Goal: Task Accomplishment & Management: Manage account settings

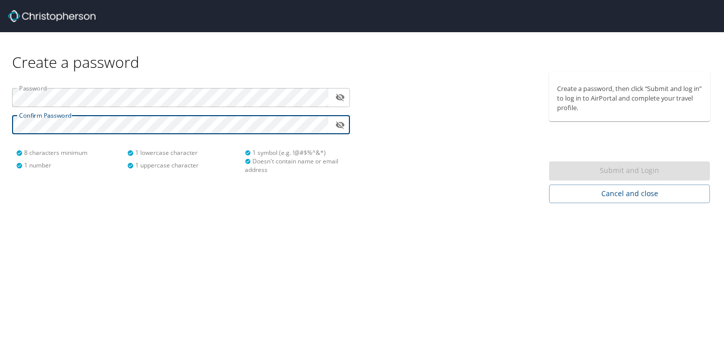
click at [600, 171] on div "Submit and Login" at bounding box center [629, 171] width 161 height 20
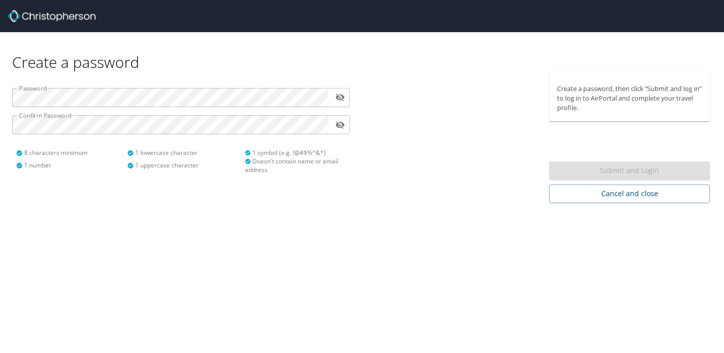
click at [512, 153] on div at bounding box center [452, 137] width 181 height 131
click at [345, 98] on button "toggle password visibility" at bounding box center [340, 97] width 16 height 16
click at [319, 173] on div "Doesn't contain name or email address" at bounding box center [294, 165] width 99 height 17
click at [282, 157] on div "Doesn't contain name or email address" at bounding box center [294, 165] width 99 height 17
click at [248, 154] on icon at bounding box center [248, 153] width 6 height 6
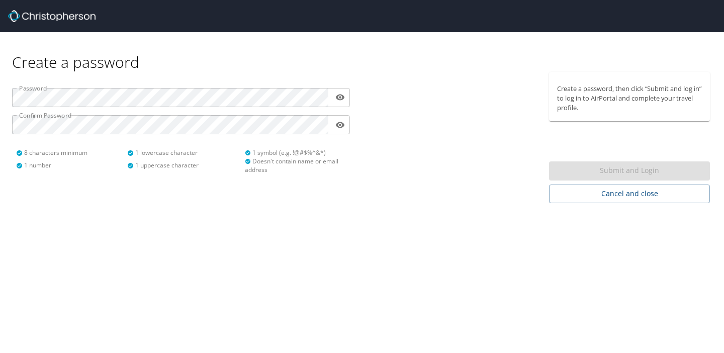
click at [600, 170] on div "Submit and Login" at bounding box center [629, 171] width 161 height 20
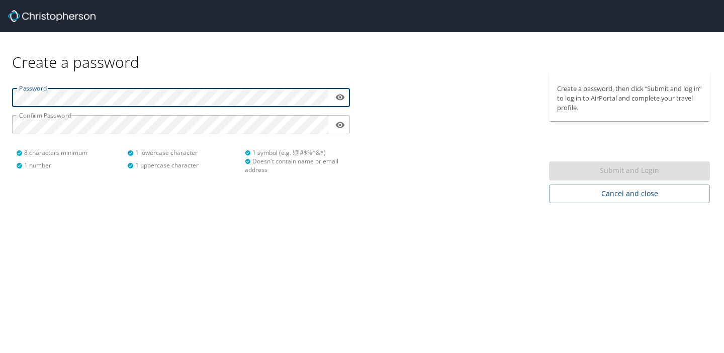
click at [209, 197] on div "Password ​ Confirm Password ​ 8 characters minimum 1 number 1 lowercase charact…" at bounding box center [181, 137] width 362 height 131
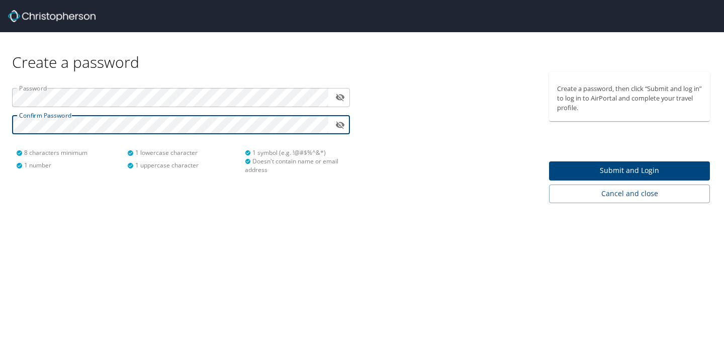
click at [336, 99] on icon "toggle password visibility" at bounding box center [340, 97] width 10 height 10
click at [568, 165] on span "Submit and Login" at bounding box center [629, 170] width 145 height 13
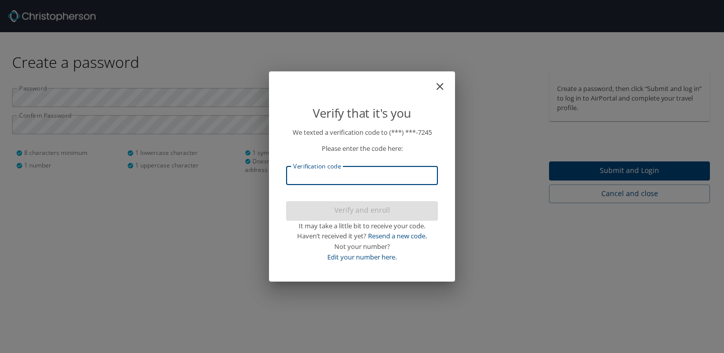
click at [389, 175] on input "Verification code" at bounding box center [362, 175] width 152 height 19
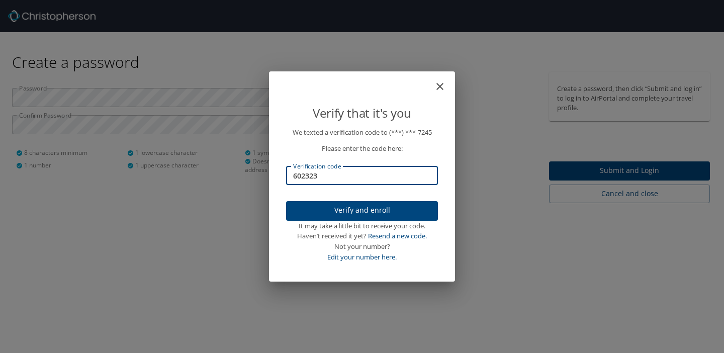
type input "602323"
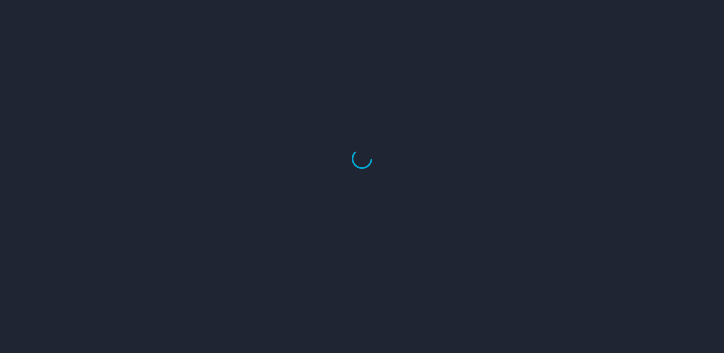
select select "US"
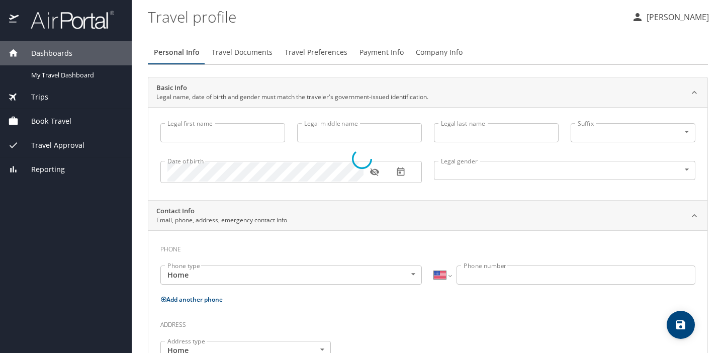
type input "[PERSON_NAME]"
type input "[DEMOGRAPHIC_DATA]"
select select "US"
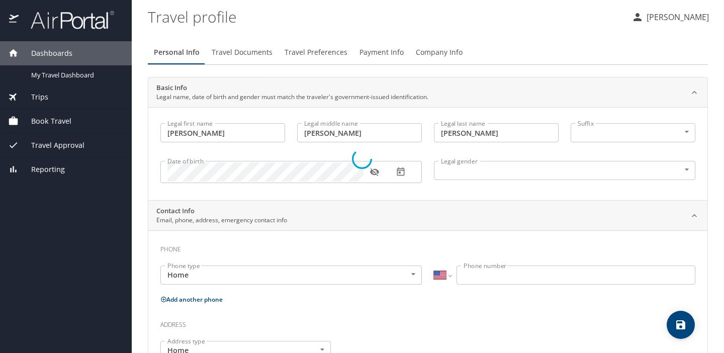
select select "US"
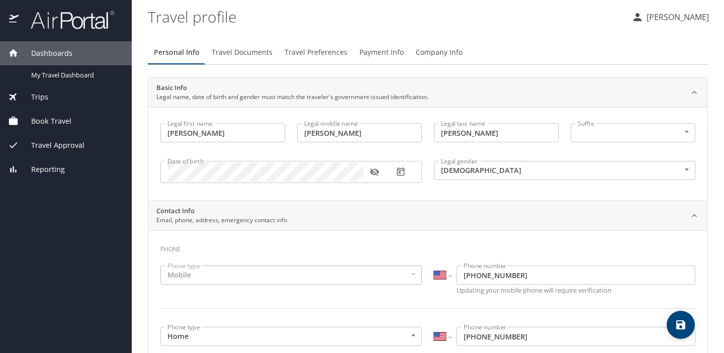
click at [213, 135] on input "[PERSON_NAME]" at bounding box center [222, 132] width 125 height 19
click at [373, 173] on icon "button" at bounding box center [374, 172] width 9 height 8
click at [373, 173] on icon "button" at bounding box center [374, 172] width 9 height 7
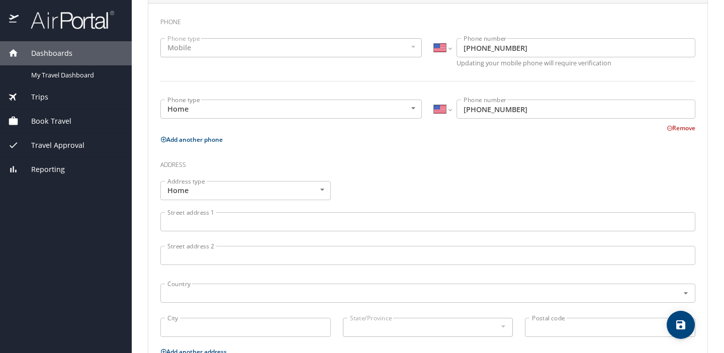
scroll to position [254, 0]
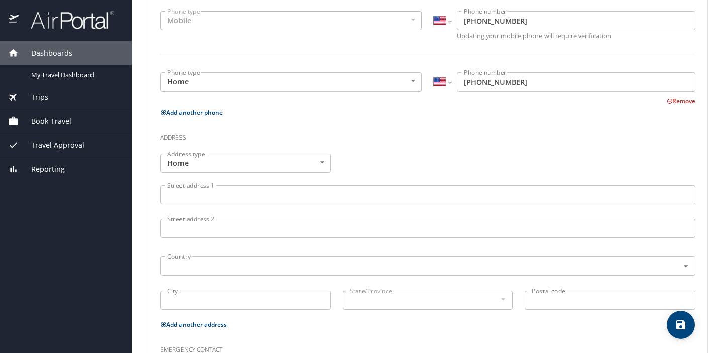
click at [271, 198] on input "Street address 1" at bounding box center [427, 194] width 535 height 19
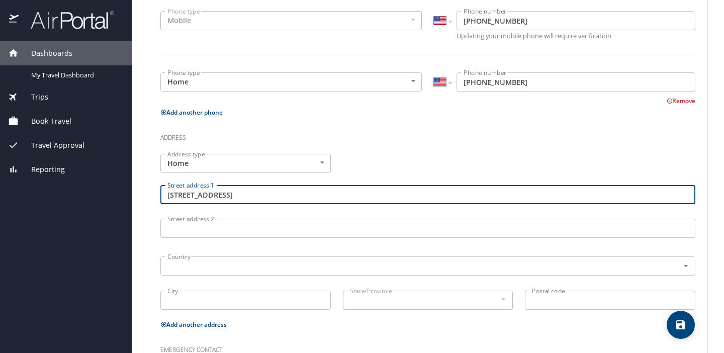
type input "[STREET_ADDRESS]"
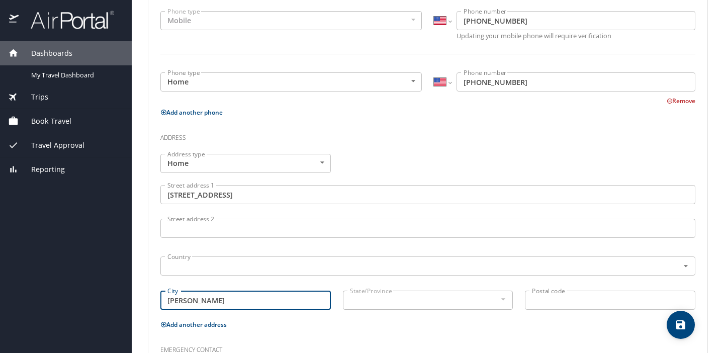
type input "[PERSON_NAME]"
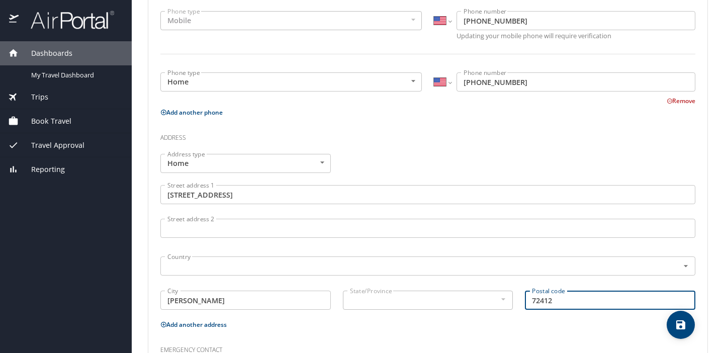
type input "72412"
click at [293, 331] on div "Phone Phone type Mobile Mobile Phone type International [GEOGRAPHIC_DATA] [GEOG…" at bounding box center [427, 206] width 535 height 444
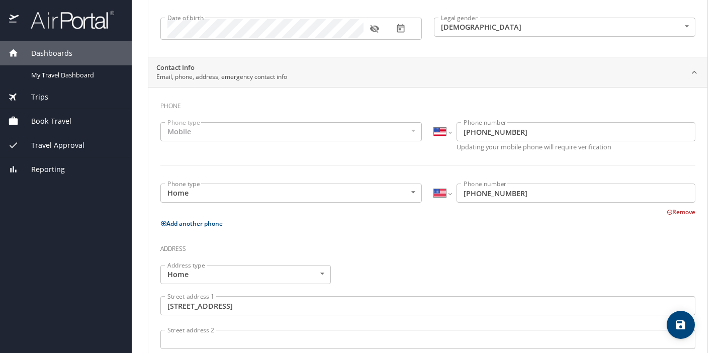
scroll to position [0, 0]
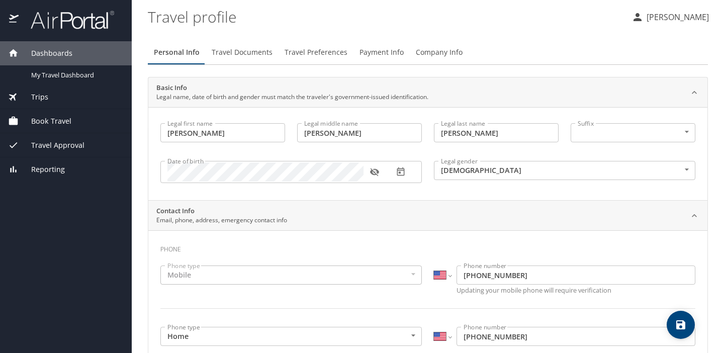
click at [243, 50] on span "Travel Documents" at bounding box center [242, 52] width 61 height 13
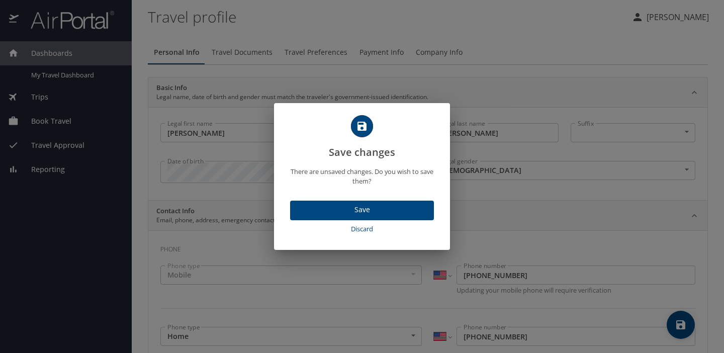
click at [359, 208] on span "Save" at bounding box center [362, 210] width 128 height 13
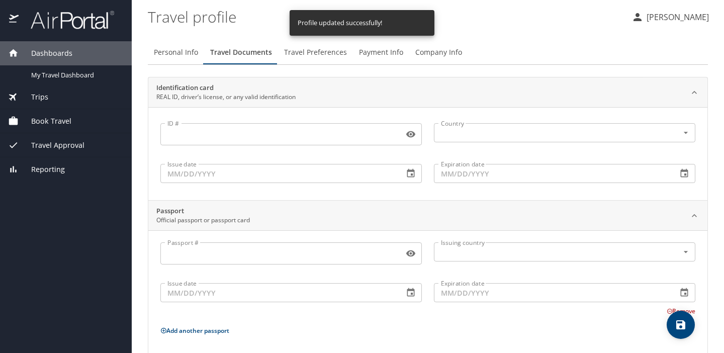
click at [344, 136] on input "ID #" at bounding box center [279, 134] width 239 height 19
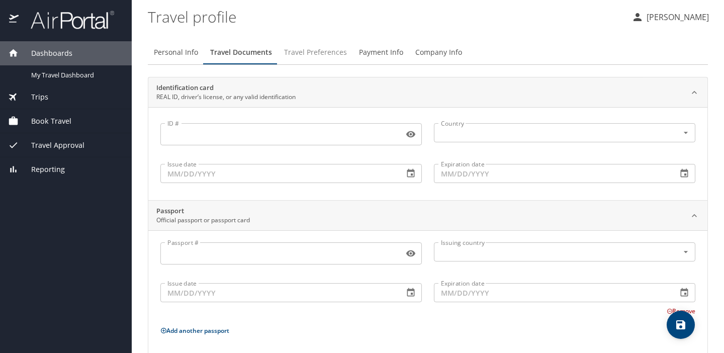
click at [327, 53] on span "Travel Preferences" at bounding box center [315, 52] width 63 height 13
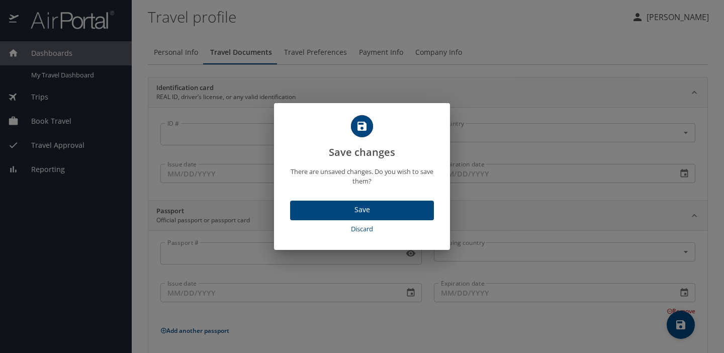
click at [370, 227] on span "Discard" at bounding box center [362, 229] width 136 height 12
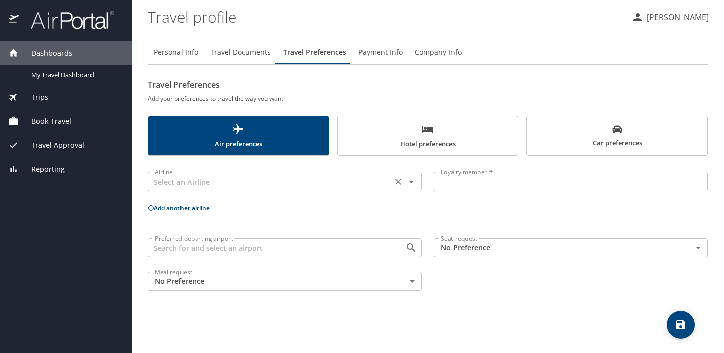
click at [377, 188] on div "Airline" at bounding box center [285, 181] width 274 height 19
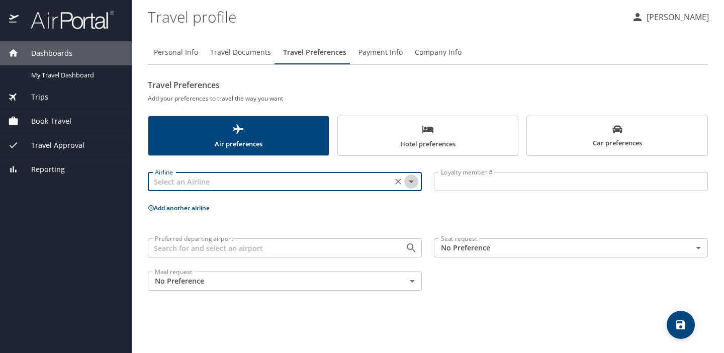
click at [413, 186] on icon "Open" at bounding box center [411, 181] width 12 height 12
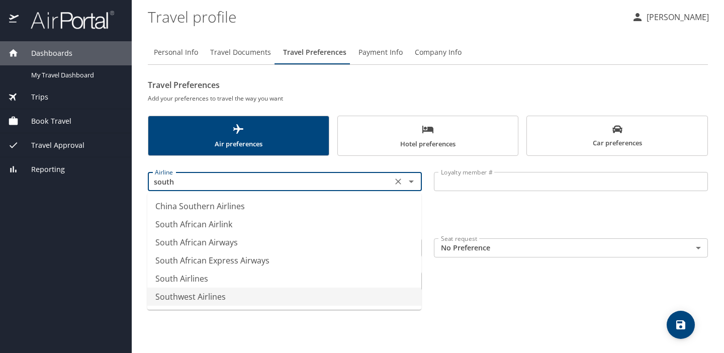
click at [244, 301] on li "Southwest Airlines" at bounding box center [284, 296] width 274 height 18
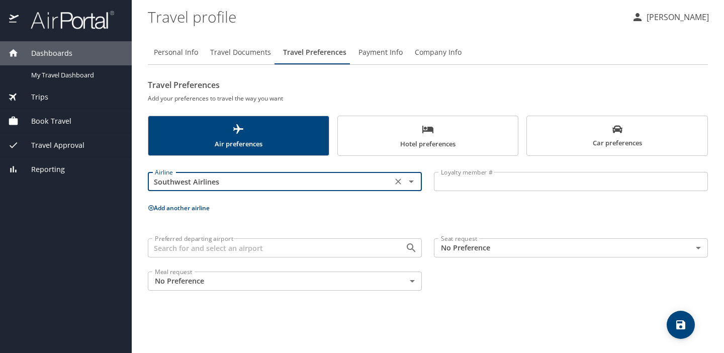
type input "Southwest Airlines"
click at [467, 179] on input "Loyalty member #" at bounding box center [571, 181] width 274 height 19
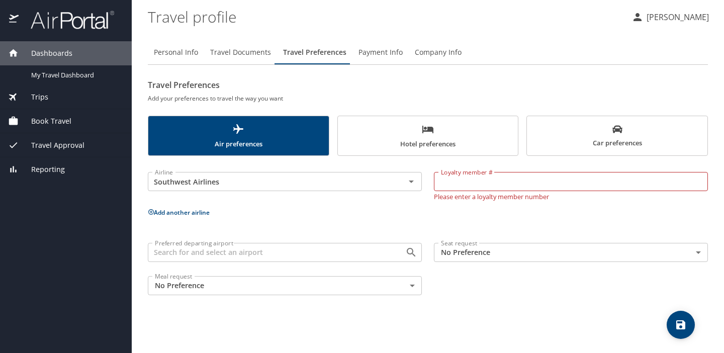
click at [192, 212] on button "Add another airline" at bounding box center [179, 212] width 62 height 9
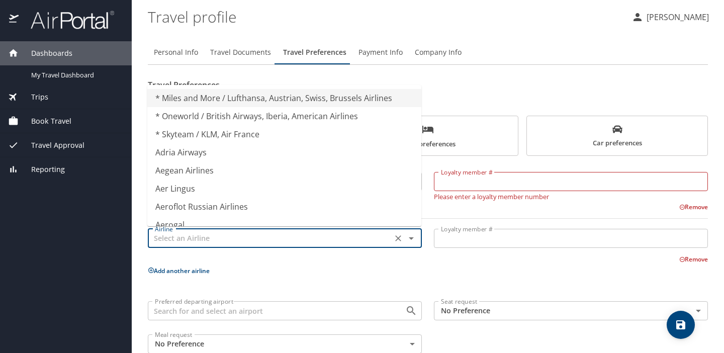
click at [217, 243] on input "text" at bounding box center [270, 238] width 238 height 13
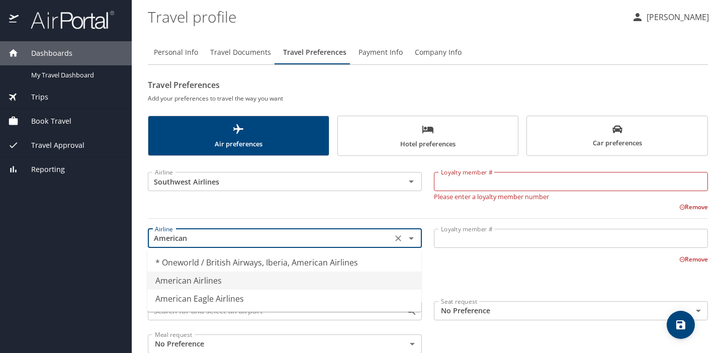
click at [240, 285] on li "American Airlines" at bounding box center [284, 280] width 274 height 18
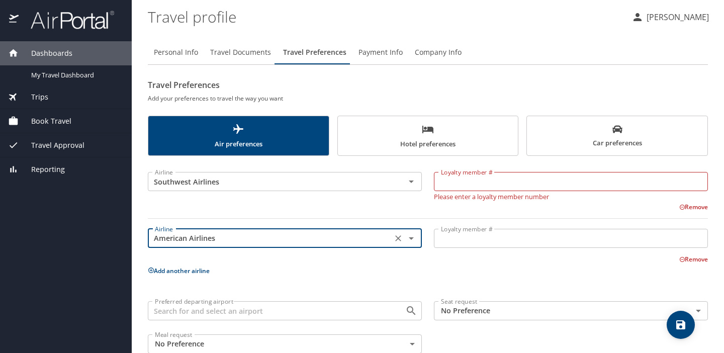
type input "American Airlines"
click at [446, 245] on input "Loyalty member #" at bounding box center [571, 238] width 274 height 19
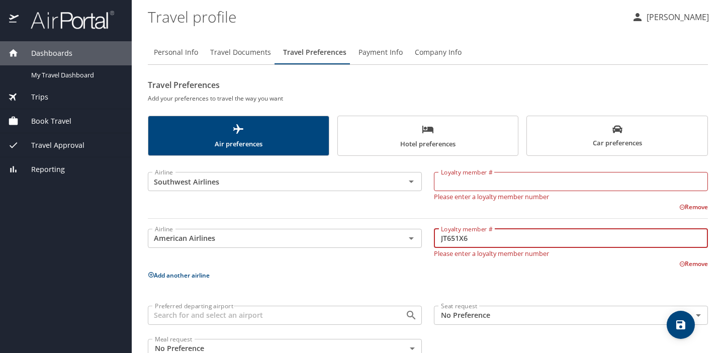
type input "JT651X6"
click at [401, 268] on div "Airline Southwest Airlines Airline Loyalty member # Loyalty member # Please ent…" at bounding box center [428, 263] width 560 height 202
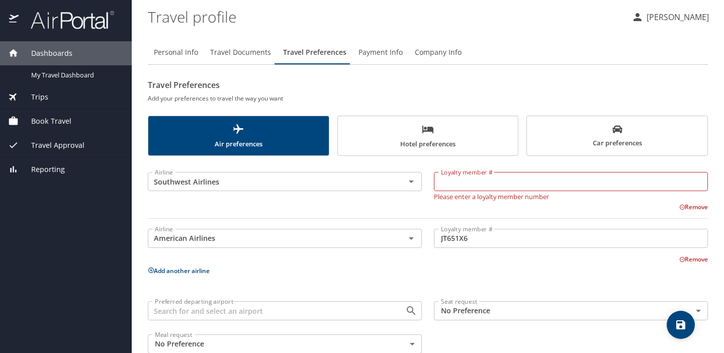
scroll to position [22, 0]
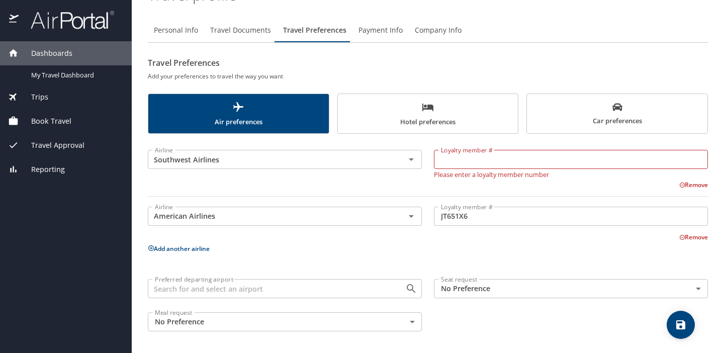
click at [324, 289] on input "Preferred departing airport" at bounding box center [270, 288] width 238 height 13
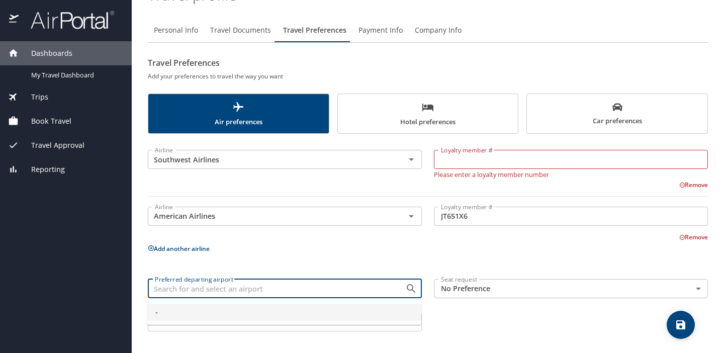
click at [287, 287] on input "Preferred departing airport" at bounding box center [270, 288] width 238 height 13
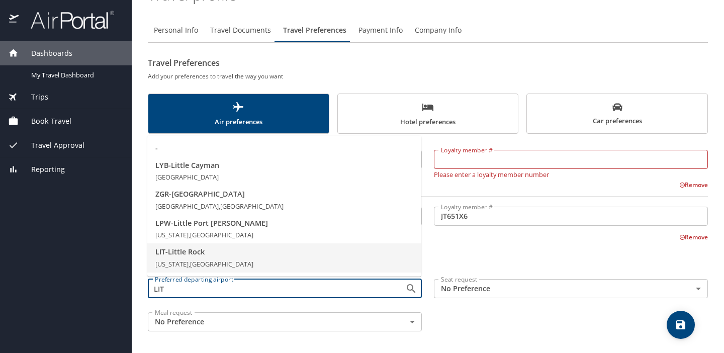
click at [244, 253] on span "LIT - [GEOGRAPHIC_DATA]" at bounding box center [284, 251] width 258 height 11
type input "LIT - [GEOGRAPHIC_DATA]"
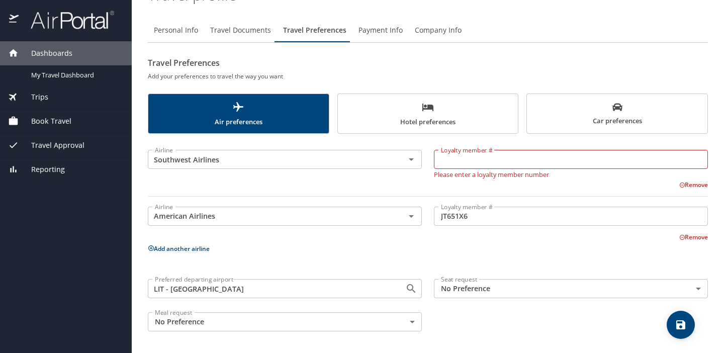
click at [297, 254] on p "Add another airline" at bounding box center [428, 248] width 560 height 13
click at [466, 282] on body "Dashboards My Travel Dashboard Trips Current / Future Trips Past Trips Trips Mi…" at bounding box center [362, 176] width 724 height 353
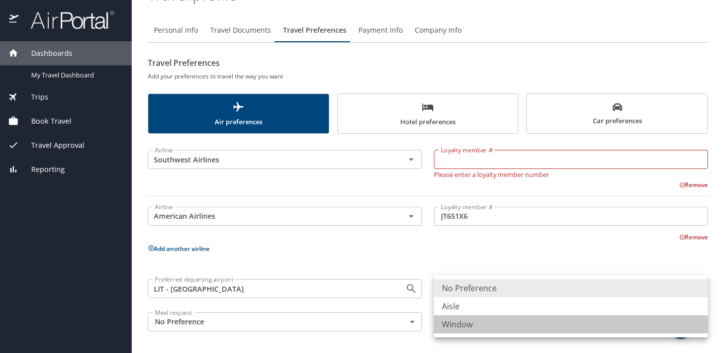
click at [458, 325] on li "Window" at bounding box center [571, 324] width 274 height 18
type input "Window"
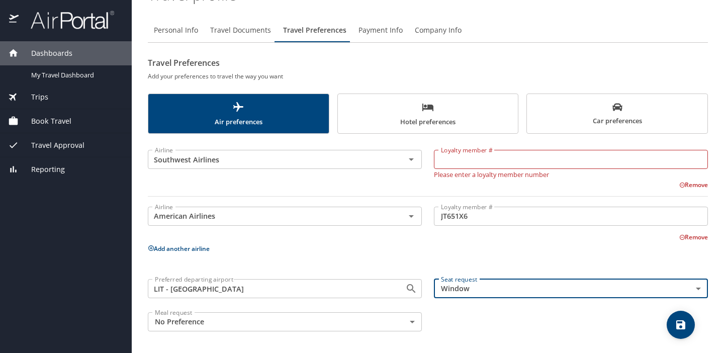
click at [378, 243] on p "Add another airline" at bounding box center [428, 248] width 560 height 13
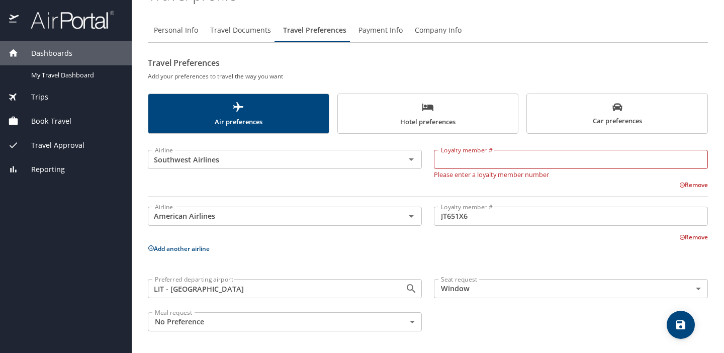
click at [396, 322] on body "Dashboards My Travel Dashboard Trips Current / Future Trips Past Trips Trips Mi…" at bounding box center [362, 176] width 724 height 353
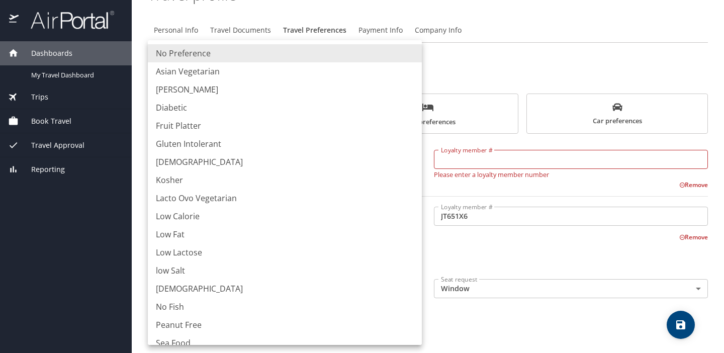
click at [350, 51] on li "No Preference" at bounding box center [285, 53] width 274 height 18
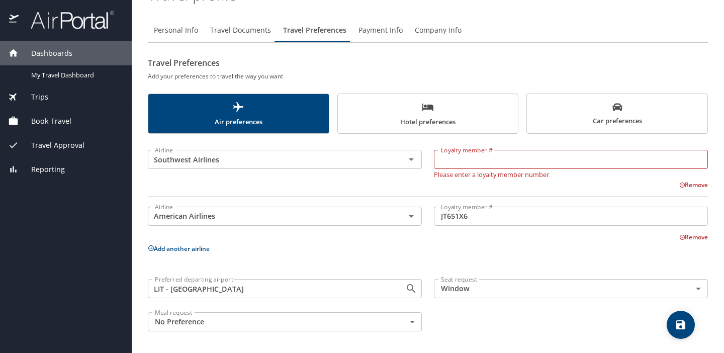
click at [196, 247] on button "Add another airline" at bounding box center [179, 248] width 62 height 9
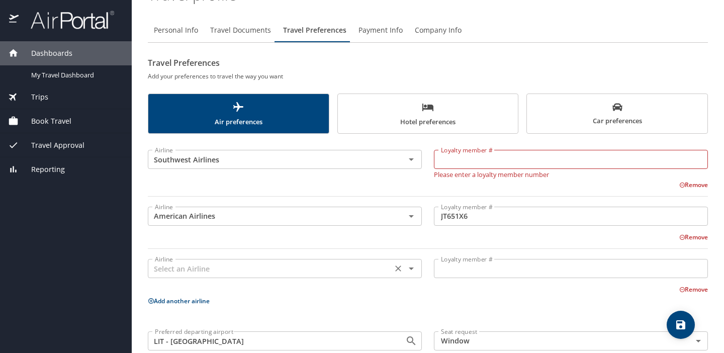
click at [200, 271] on input "text" at bounding box center [270, 268] width 238 height 13
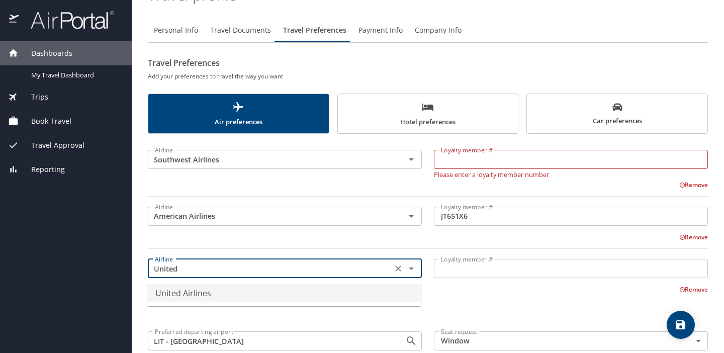
click at [226, 295] on li "United Airlines" at bounding box center [284, 293] width 274 height 18
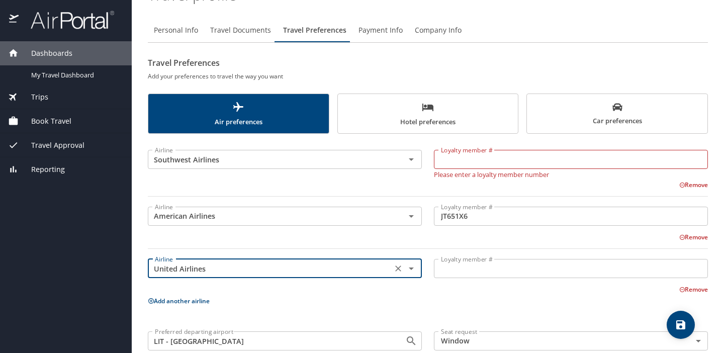
type input "United Airlines"
click at [487, 267] on input "Loyalty member #" at bounding box center [571, 268] width 274 height 19
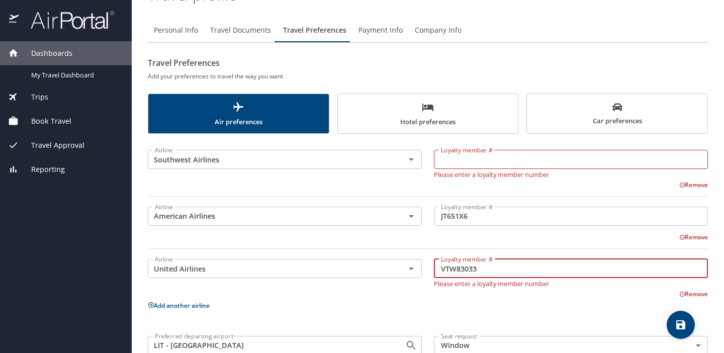
type input "VTW83033"
click at [403, 318] on div "Airline Southwest Airlines Airline Loyalty member # Loyalty member # Please ent…" at bounding box center [428, 267] width 560 height 254
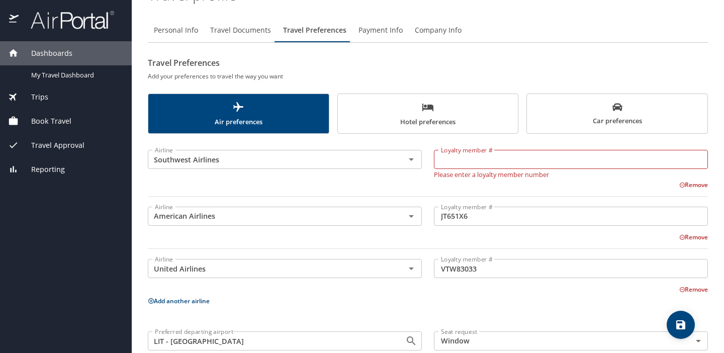
click at [460, 162] on input "Loyalty member #" at bounding box center [571, 159] width 274 height 19
type input "22639385311"
click at [406, 181] on div "Remove" at bounding box center [422, 184] width 572 height 12
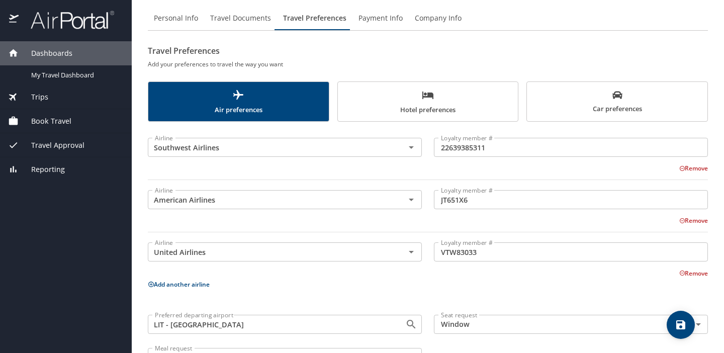
scroll to position [0, 0]
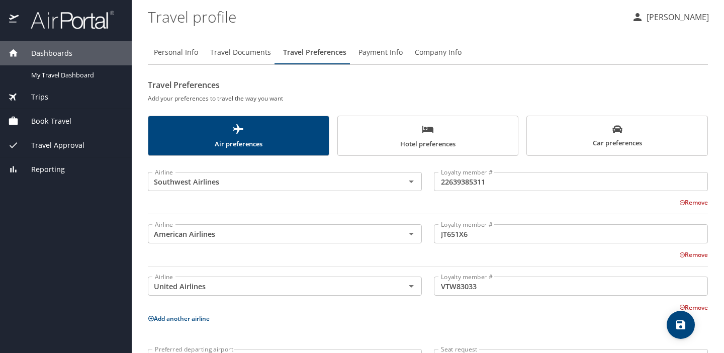
click at [369, 50] on span "Payment Info" at bounding box center [380, 52] width 44 height 13
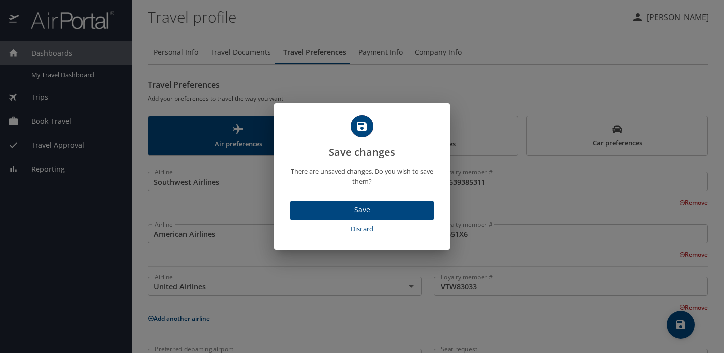
click at [359, 209] on span "Save" at bounding box center [362, 210] width 128 height 13
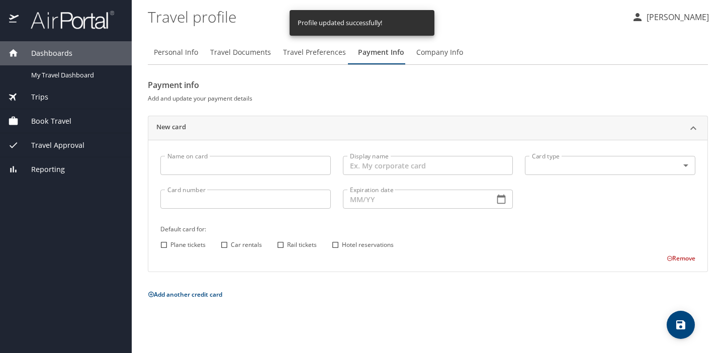
click at [68, 122] on span "Book Travel" at bounding box center [45, 121] width 53 height 11
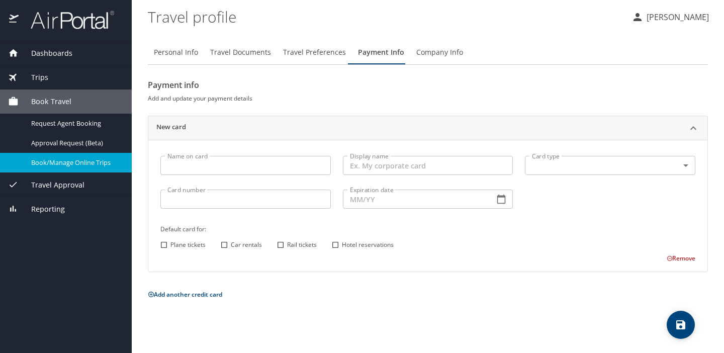
click at [85, 160] on span "Book/Manage Online Trips" at bounding box center [75, 163] width 88 height 10
